Goal: Entertainment & Leisure: Consume media (video, audio)

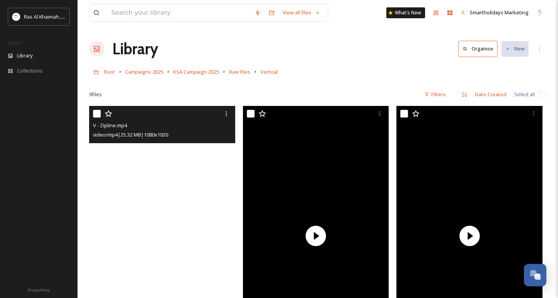
click at [161, 237] on video "V - Zipline.mp4" at bounding box center [162, 236] width 146 height 260
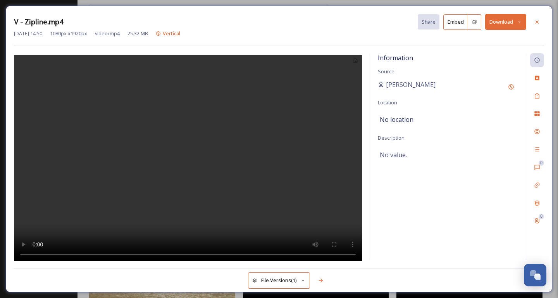
click at [187, 165] on video at bounding box center [188, 159] width 348 height 208
click at [174, 248] on video at bounding box center [188, 159] width 348 height 208
click at [184, 255] on video at bounding box center [188, 159] width 348 height 208
click at [186, 227] on video at bounding box center [188, 159] width 348 height 208
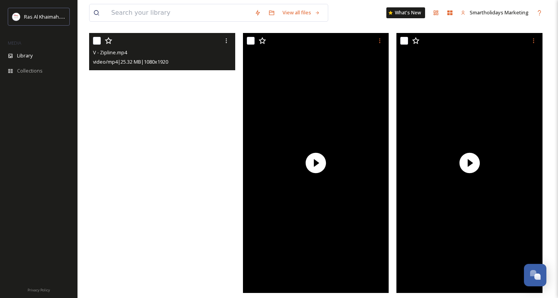
scroll to position [75, 0]
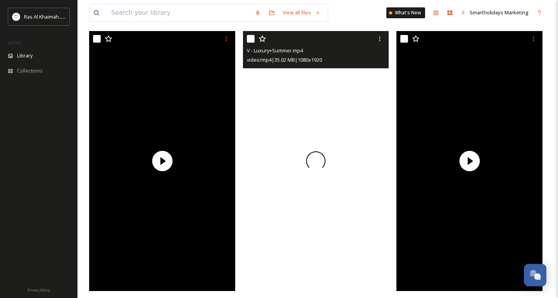
click at [285, 181] on div at bounding box center [316, 161] width 146 height 260
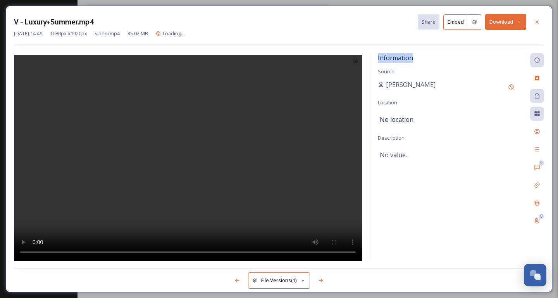
click at [285, 181] on div at bounding box center [188, 156] width 348 height 207
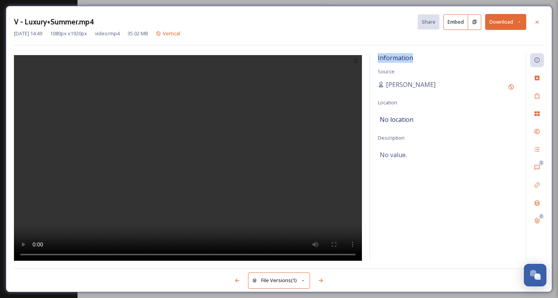
click at [203, 153] on video at bounding box center [188, 159] width 348 height 208
click at [158, 255] on video at bounding box center [188, 159] width 348 height 208
click at [214, 255] on video at bounding box center [188, 159] width 348 height 208
click at [537, 24] on icon at bounding box center [537, 22] width 6 height 6
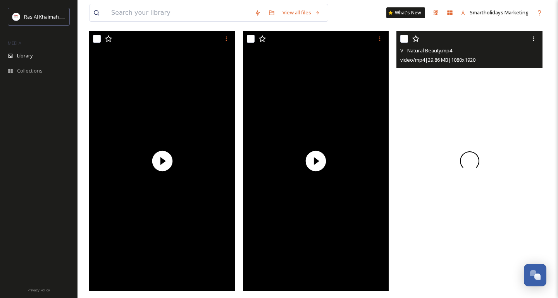
click at [432, 134] on div at bounding box center [469, 161] width 146 height 260
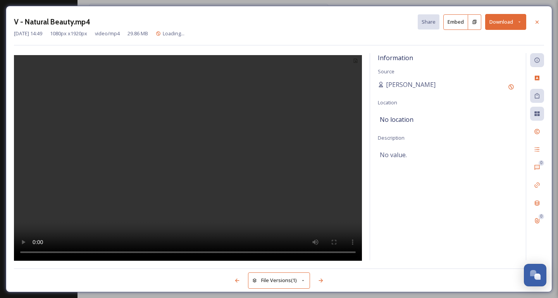
click at [432, 134] on div "Information Source [PERSON_NAME] Location No location Description No value." at bounding box center [448, 156] width 156 height 207
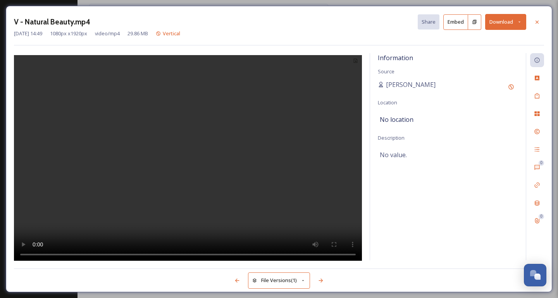
click at [203, 159] on video at bounding box center [188, 159] width 348 height 208
click at [150, 254] on video at bounding box center [188, 159] width 348 height 208
click at [217, 256] on video at bounding box center [188, 159] width 348 height 208
click at [262, 255] on video at bounding box center [188, 159] width 348 height 208
click at [538, 21] on icon at bounding box center [537, 22] width 6 height 6
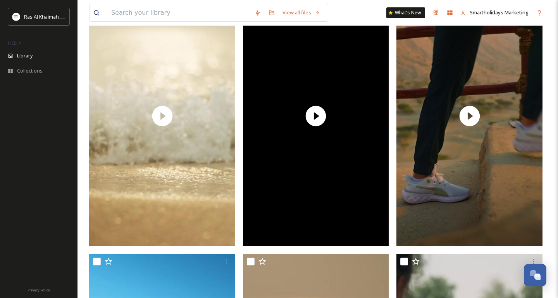
scroll to position [388, 0]
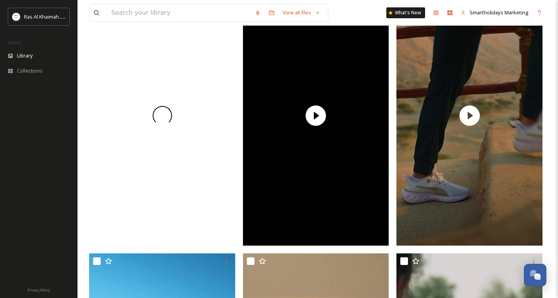
click at [168, 117] on span at bounding box center [162, 115] width 22 height 22
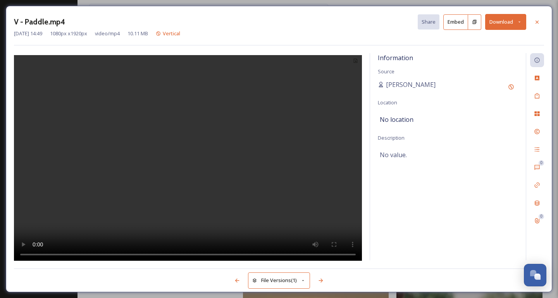
click at [184, 163] on video at bounding box center [188, 159] width 348 height 208
click at [178, 169] on video at bounding box center [188, 159] width 348 height 208
click at [536, 20] on icon at bounding box center [537, 22] width 6 height 6
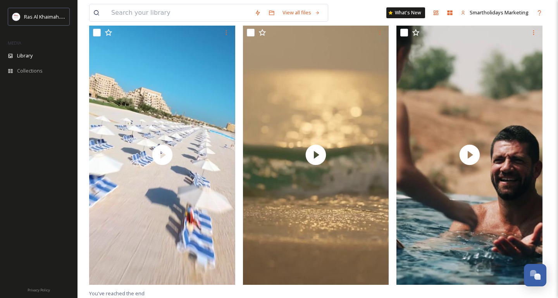
scroll to position [616, 0]
